Goal: Navigation & Orientation: Find specific page/section

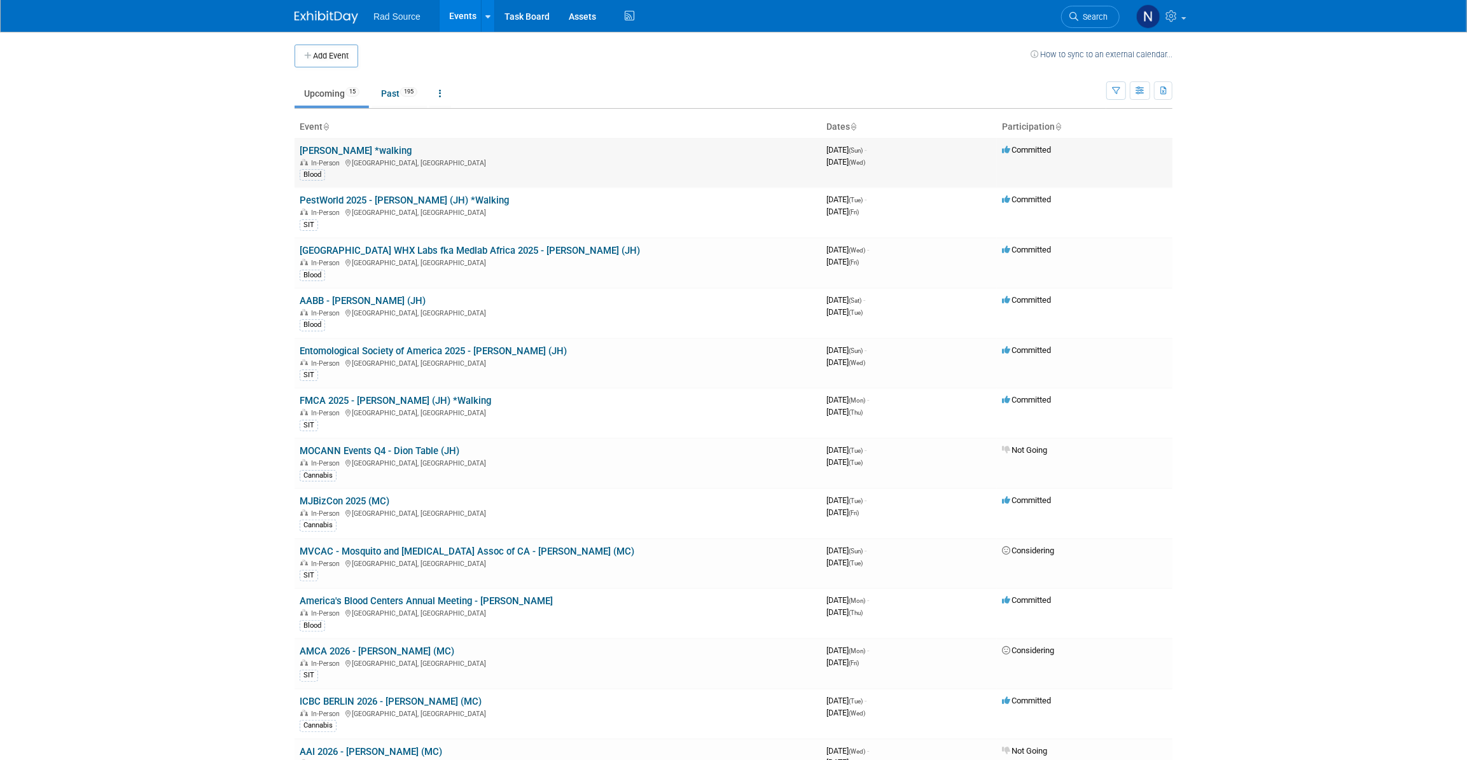
click at [353, 152] on link "[PERSON_NAME] *walking" at bounding box center [356, 150] width 112 height 11
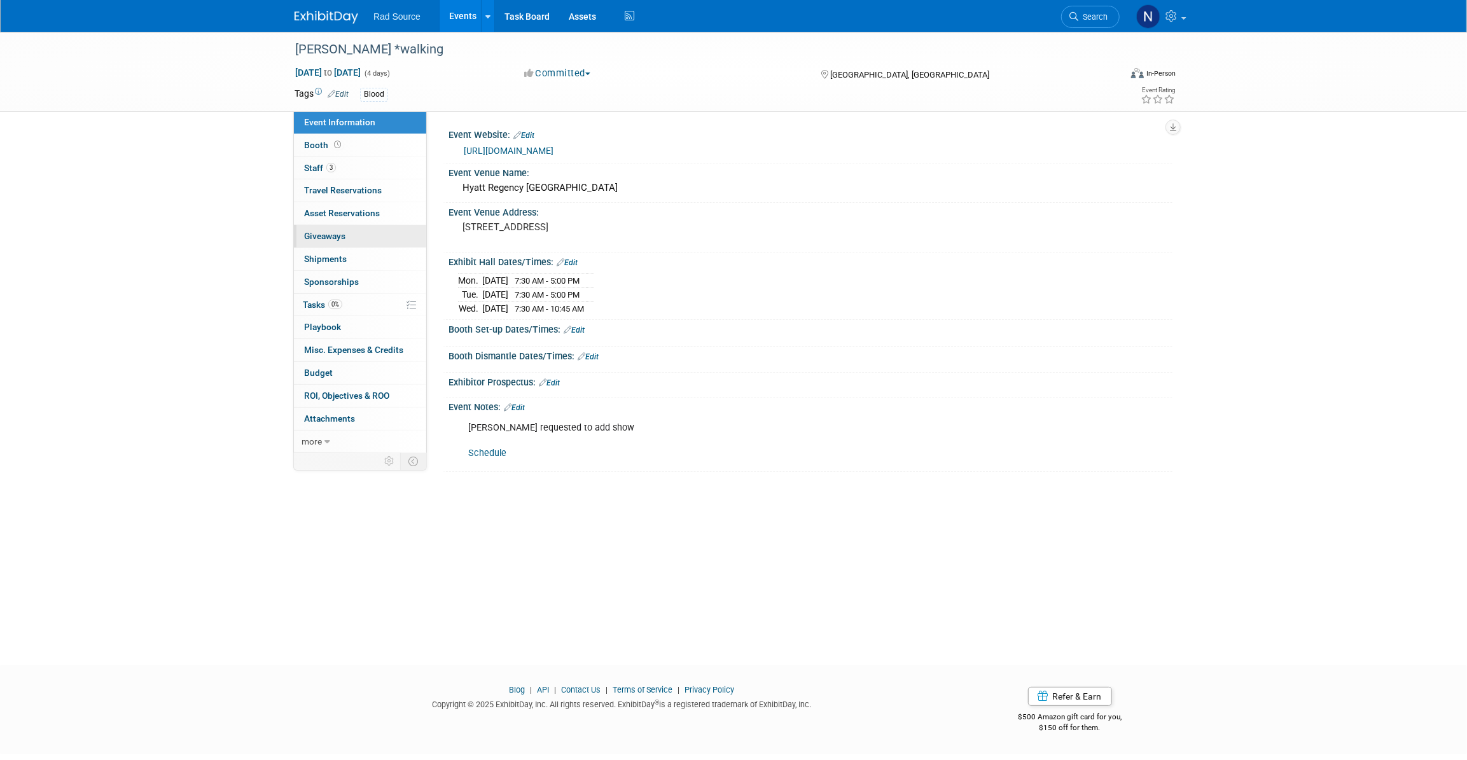
click at [332, 232] on span "Giveaways 0" at bounding box center [324, 236] width 41 height 10
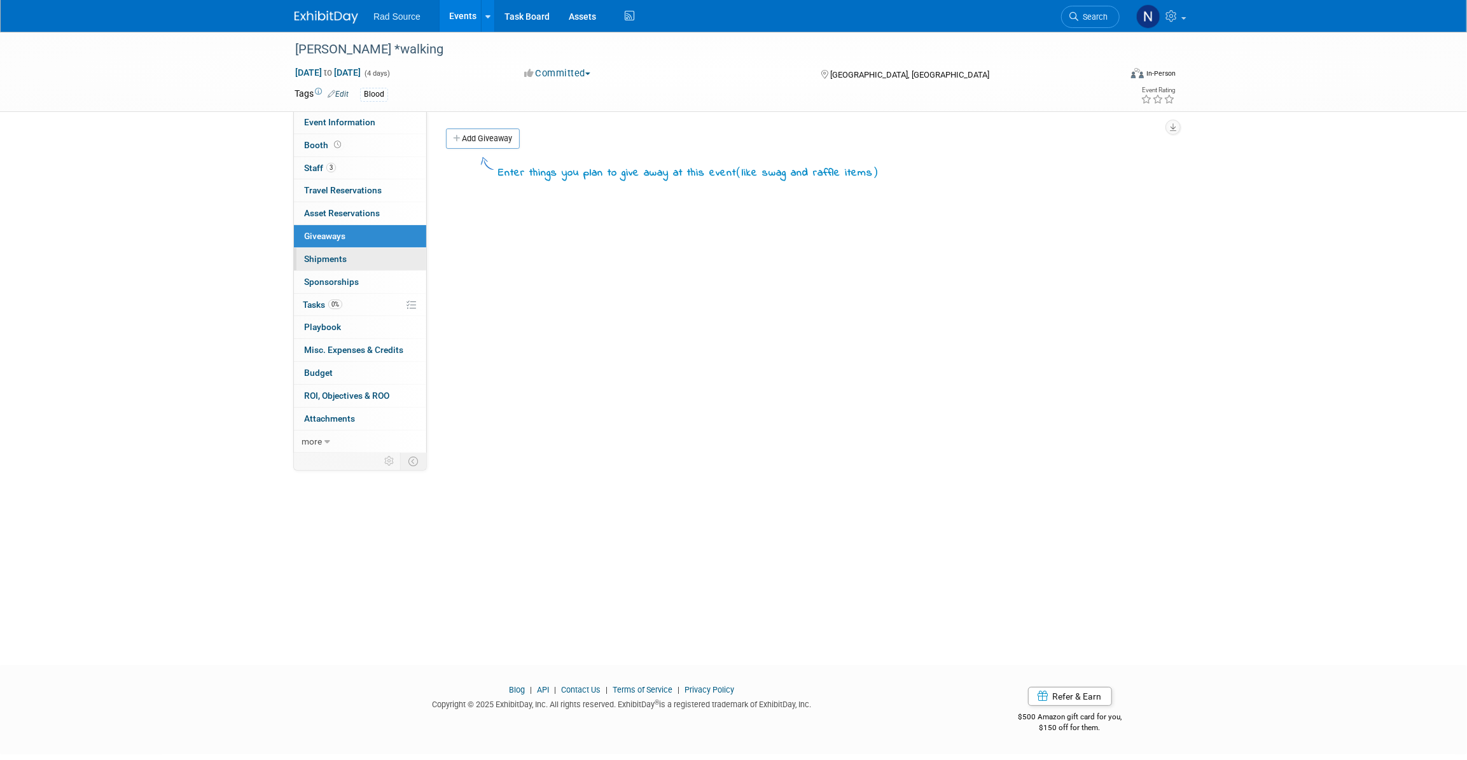
click at [343, 256] on span "Shipments 0" at bounding box center [325, 259] width 43 height 10
click at [350, 236] on link "0 Giveaways 0" at bounding box center [360, 236] width 132 height 22
click at [344, 256] on span "Shipments 0" at bounding box center [325, 259] width 43 height 10
click at [349, 242] on link "0 Giveaways 0" at bounding box center [360, 236] width 132 height 22
click at [358, 123] on span "Event Information" at bounding box center [339, 122] width 71 height 10
